Goal: Transaction & Acquisition: Purchase product/service

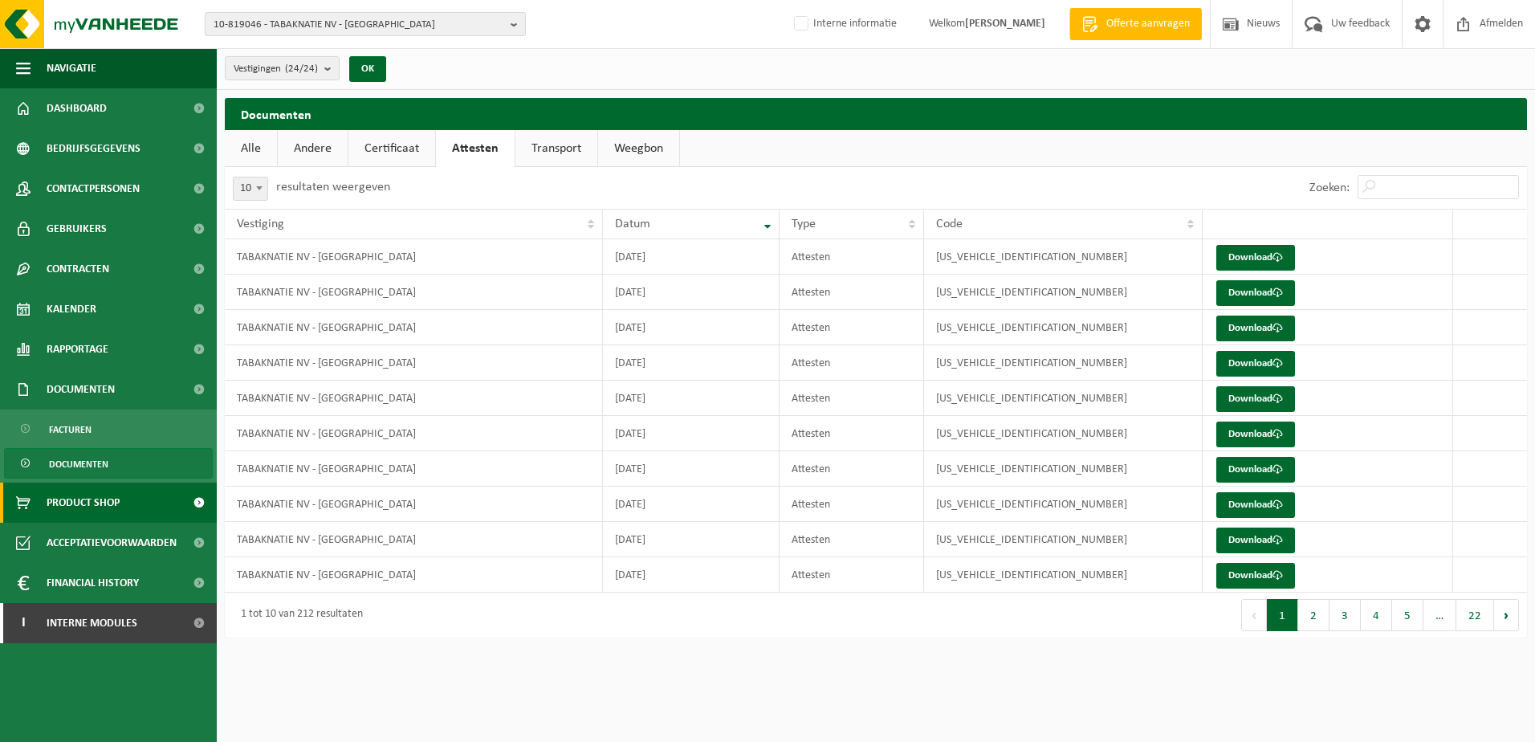
click at [73, 501] on span "Product Shop" at bounding box center [83, 503] width 73 height 40
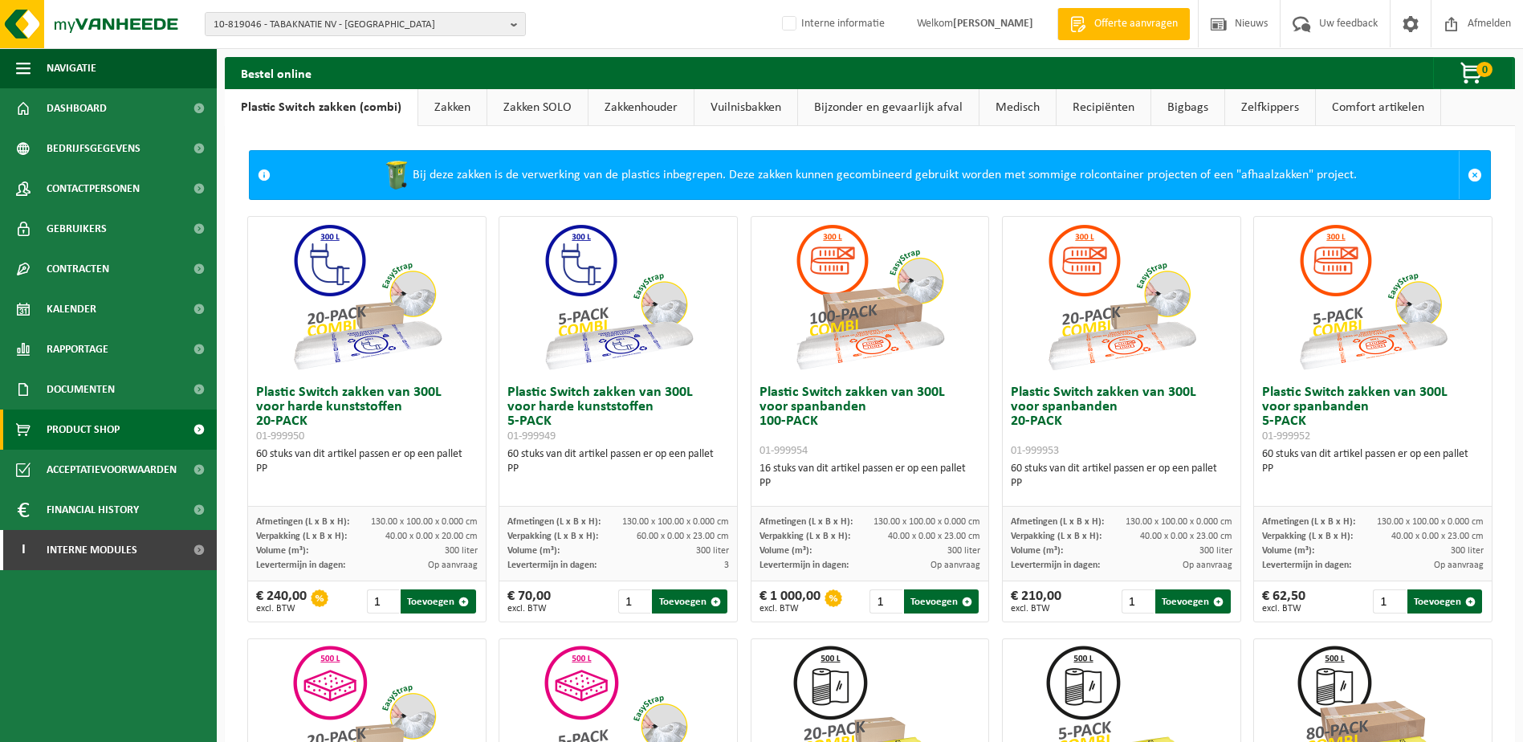
click at [458, 105] on link "Zakken" at bounding box center [452, 107] width 68 height 37
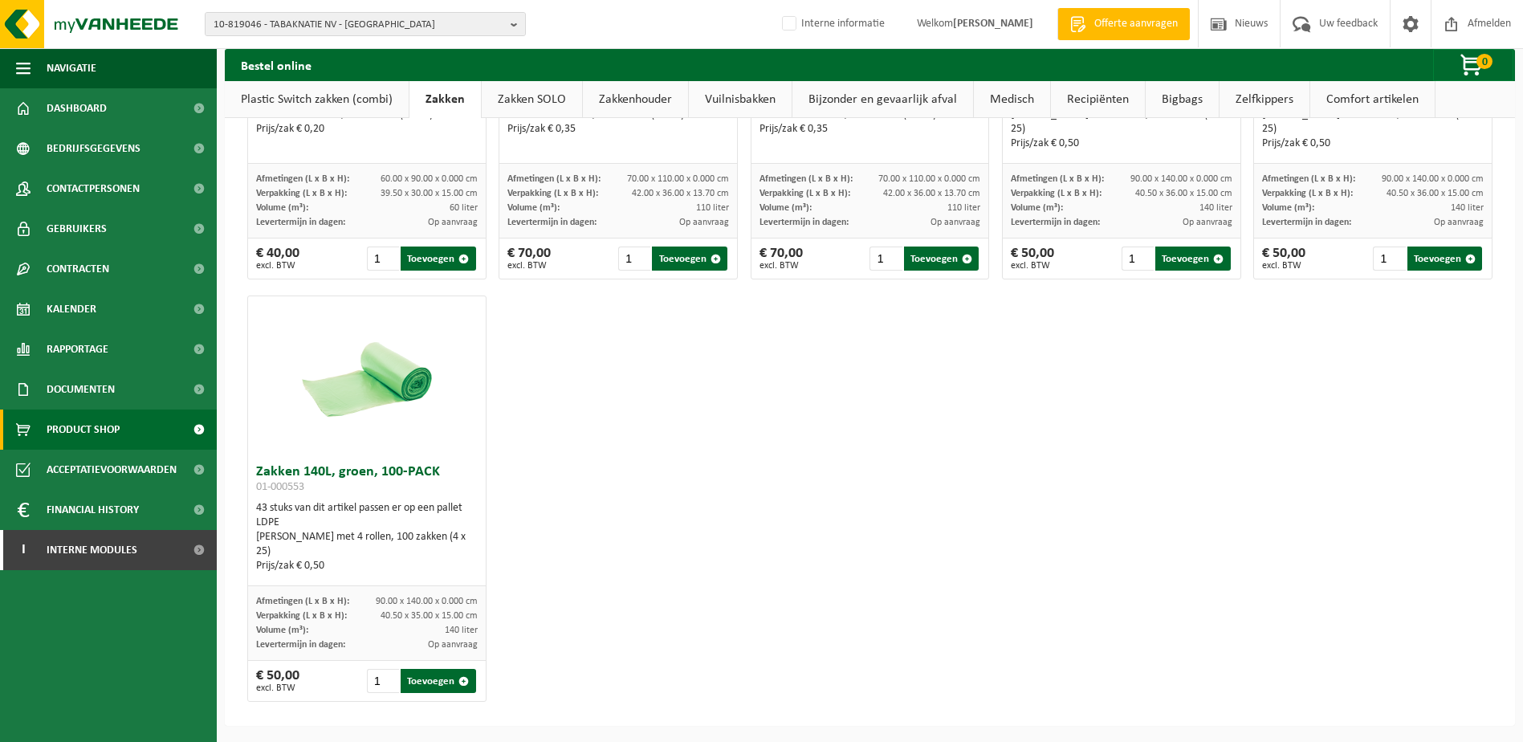
scroll to position [1624, 0]
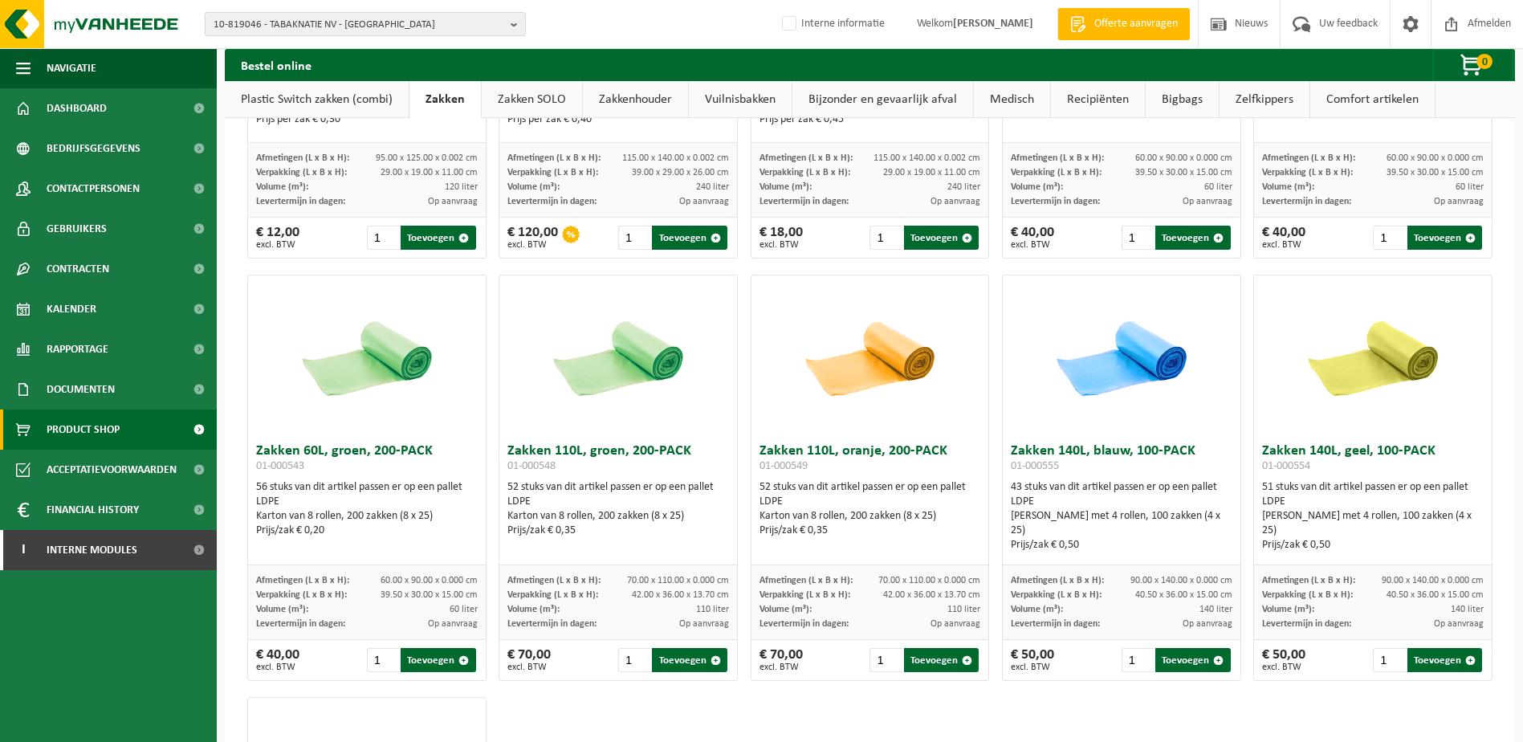
click at [545, 104] on link "Zakken SOLO" at bounding box center [532, 99] width 100 height 37
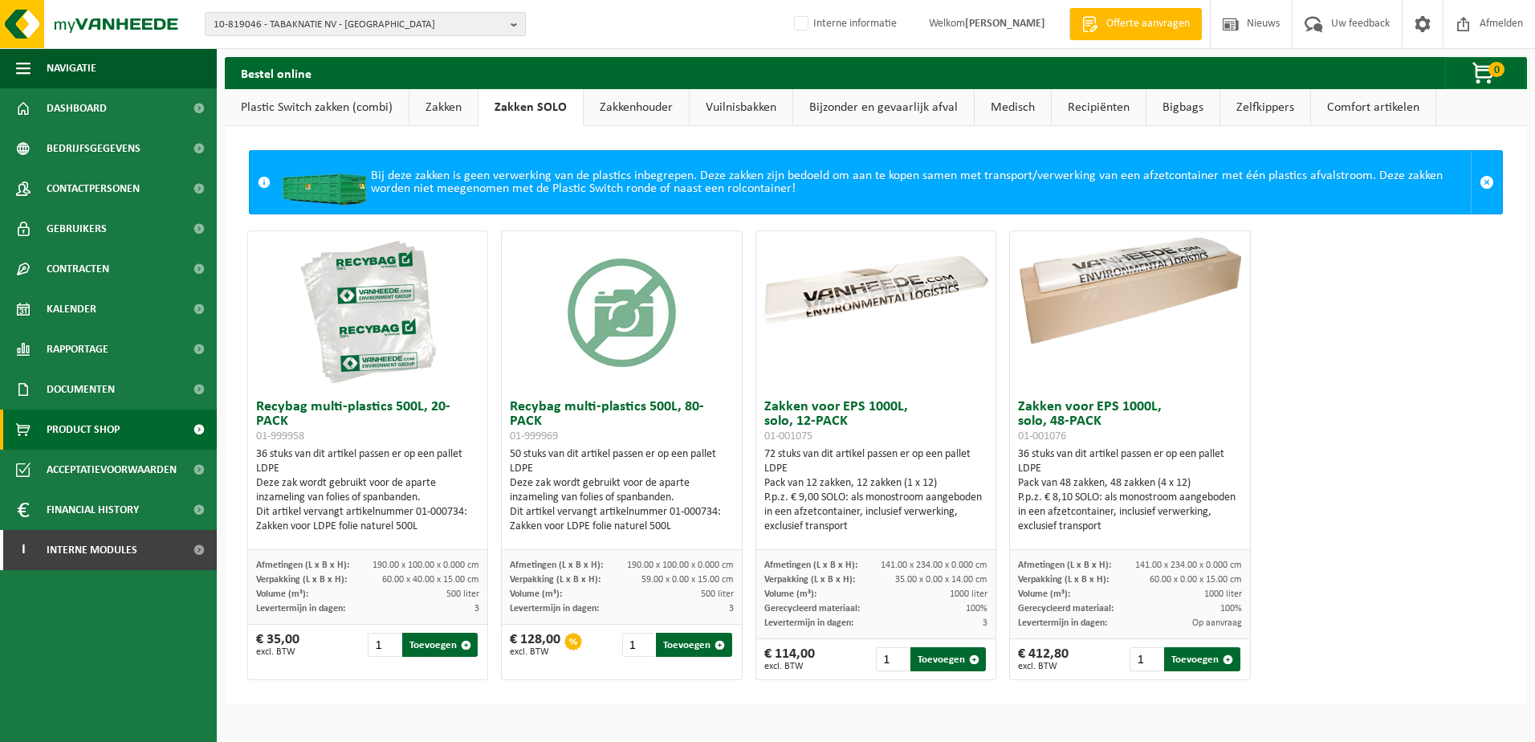
click at [624, 95] on link "Zakkenhouder" at bounding box center [636, 107] width 105 height 37
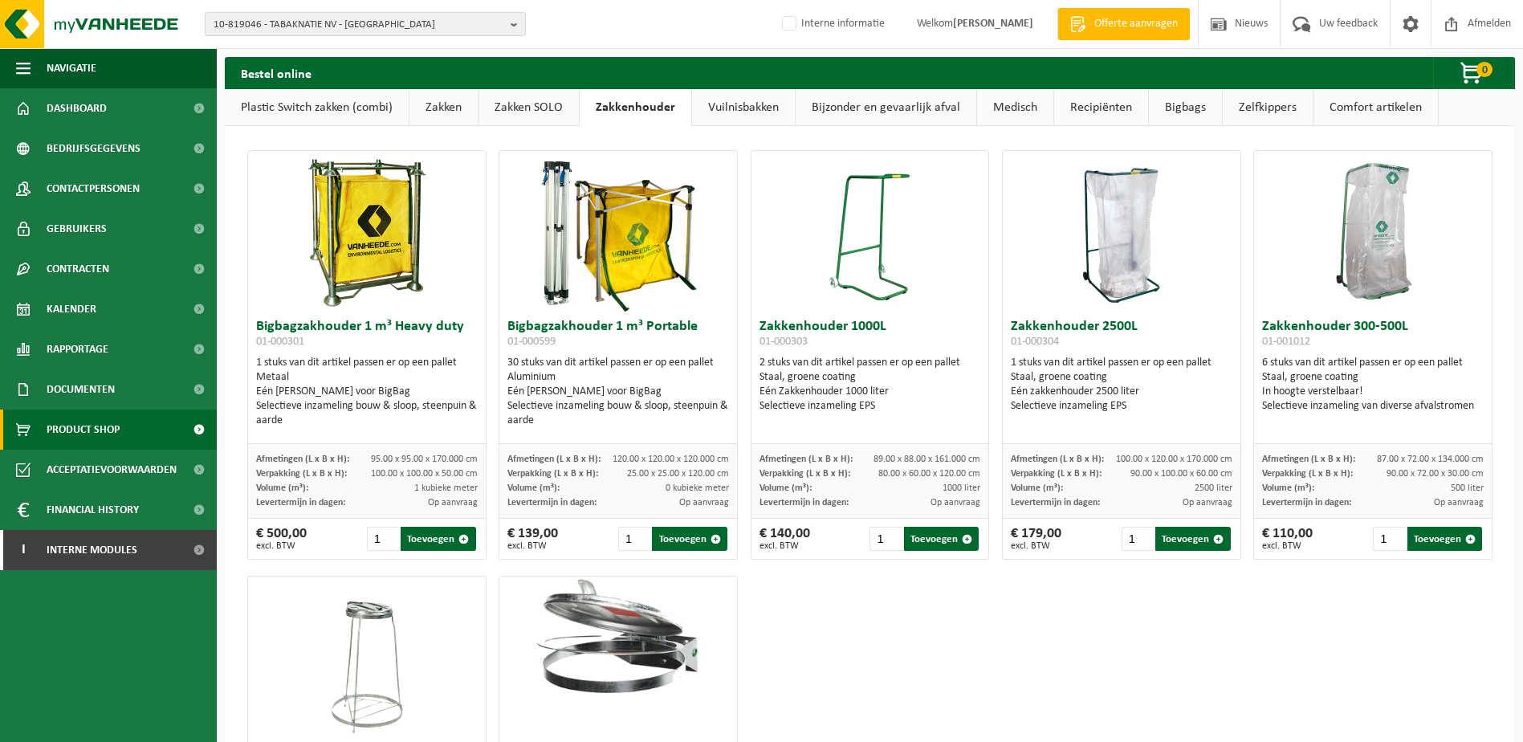
click at [719, 108] on link "Vuilnisbakken" at bounding box center [743, 107] width 103 height 37
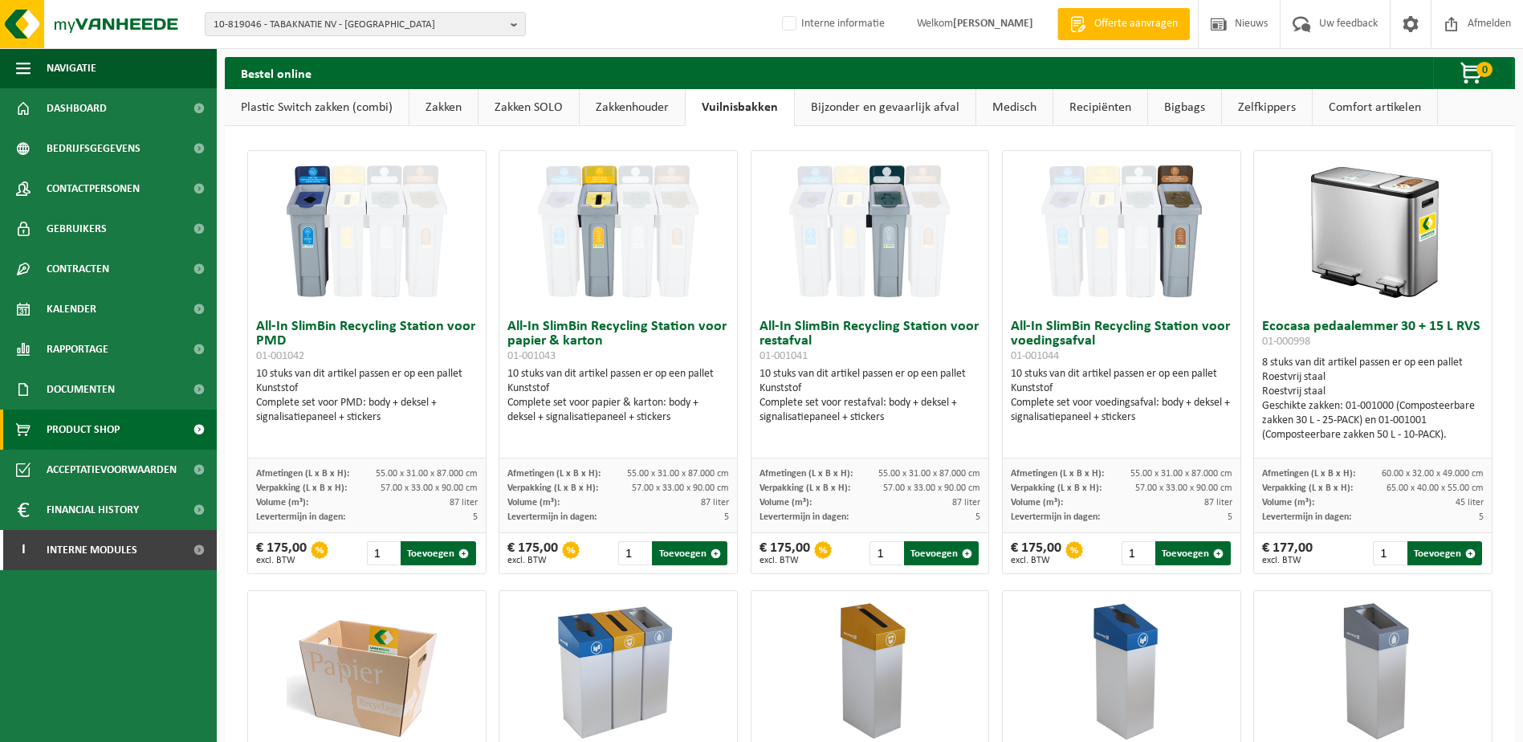
click at [852, 111] on link "Bijzonder en gevaarlijk afval" at bounding box center [885, 107] width 181 height 37
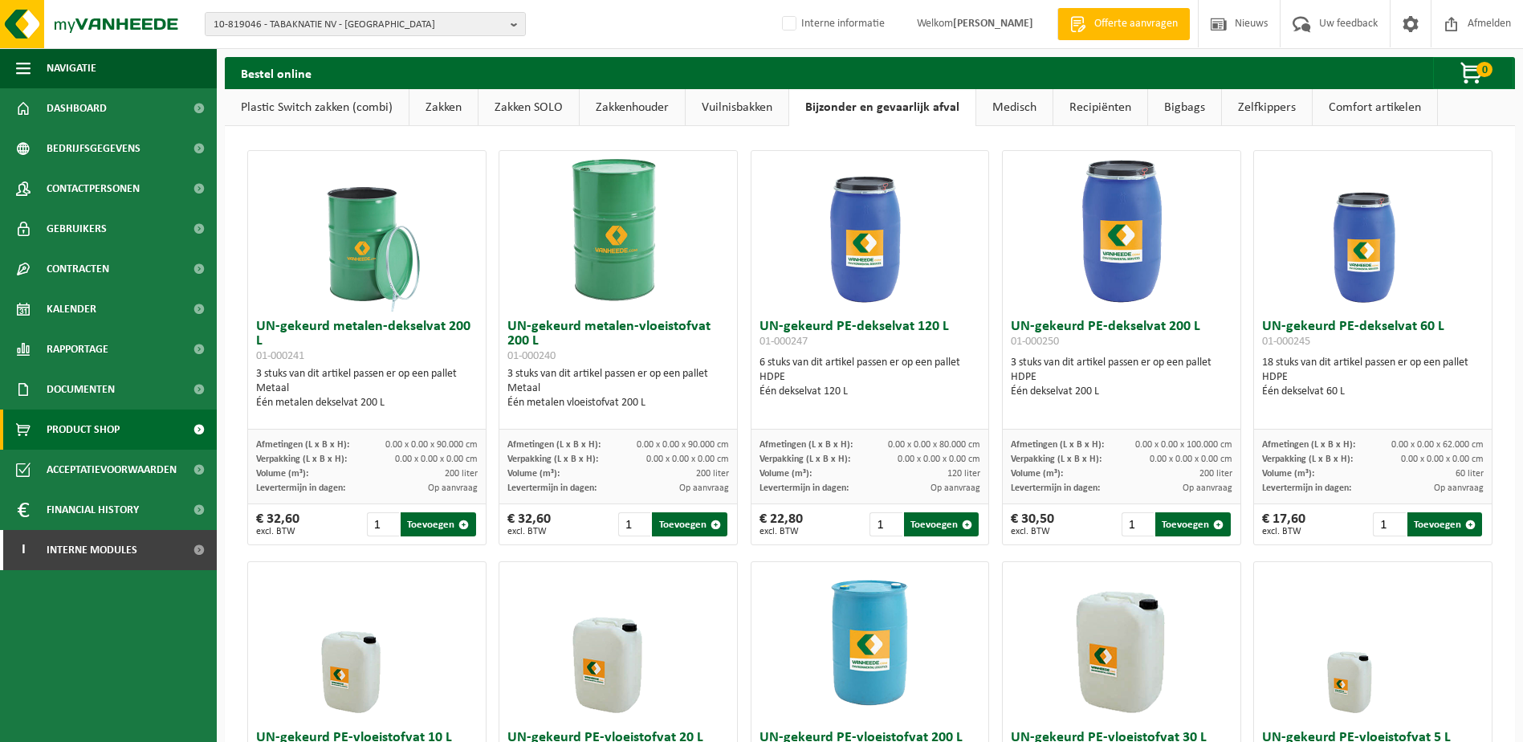
click at [528, 111] on link "Zakken SOLO" at bounding box center [529, 107] width 100 height 37
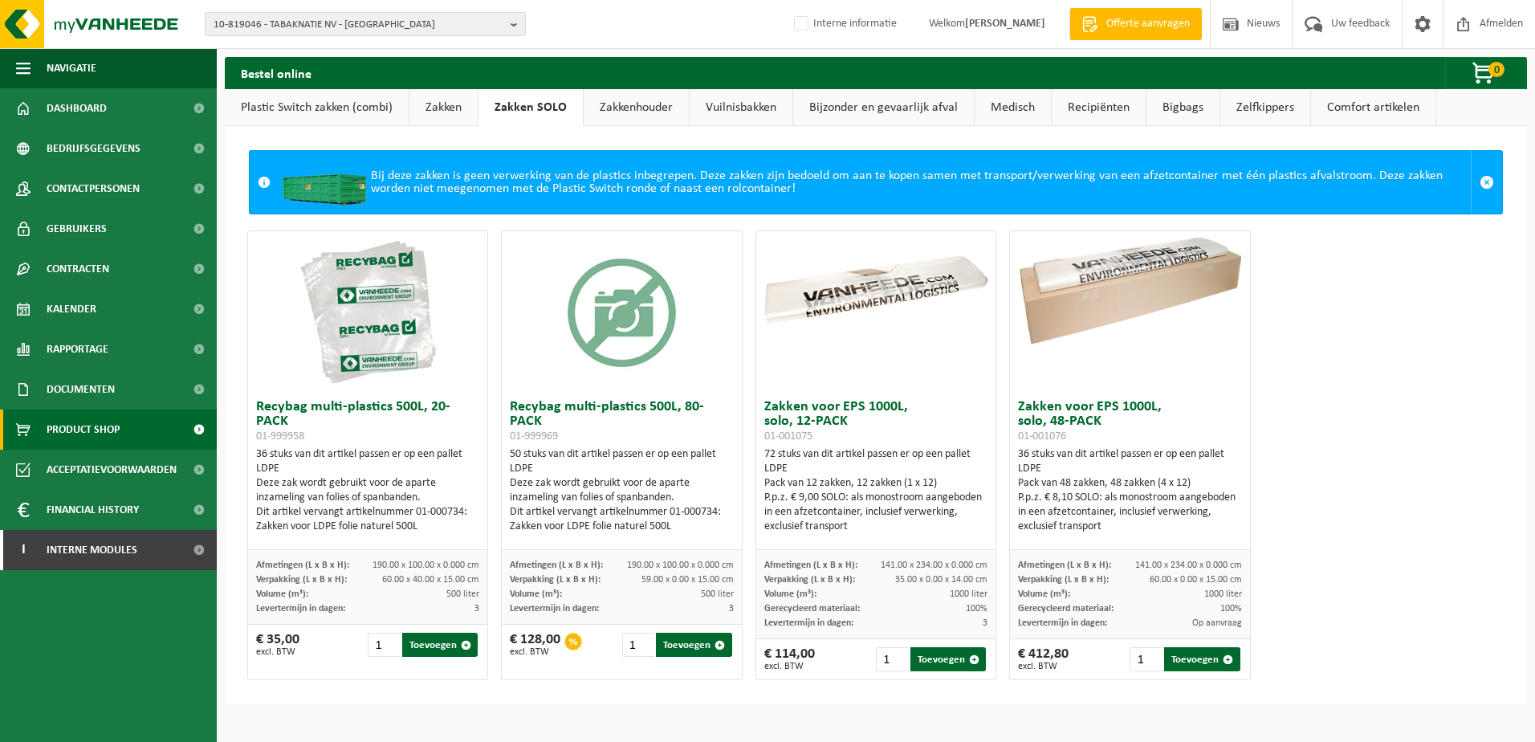
click at [854, 290] on img at bounding box center [876, 291] width 240 height 120
click at [1136, 287] on img at bounding box center [1130, 291] width 240 height 120
